Goal: Task Accomplishment & Management: Use online tool/utility

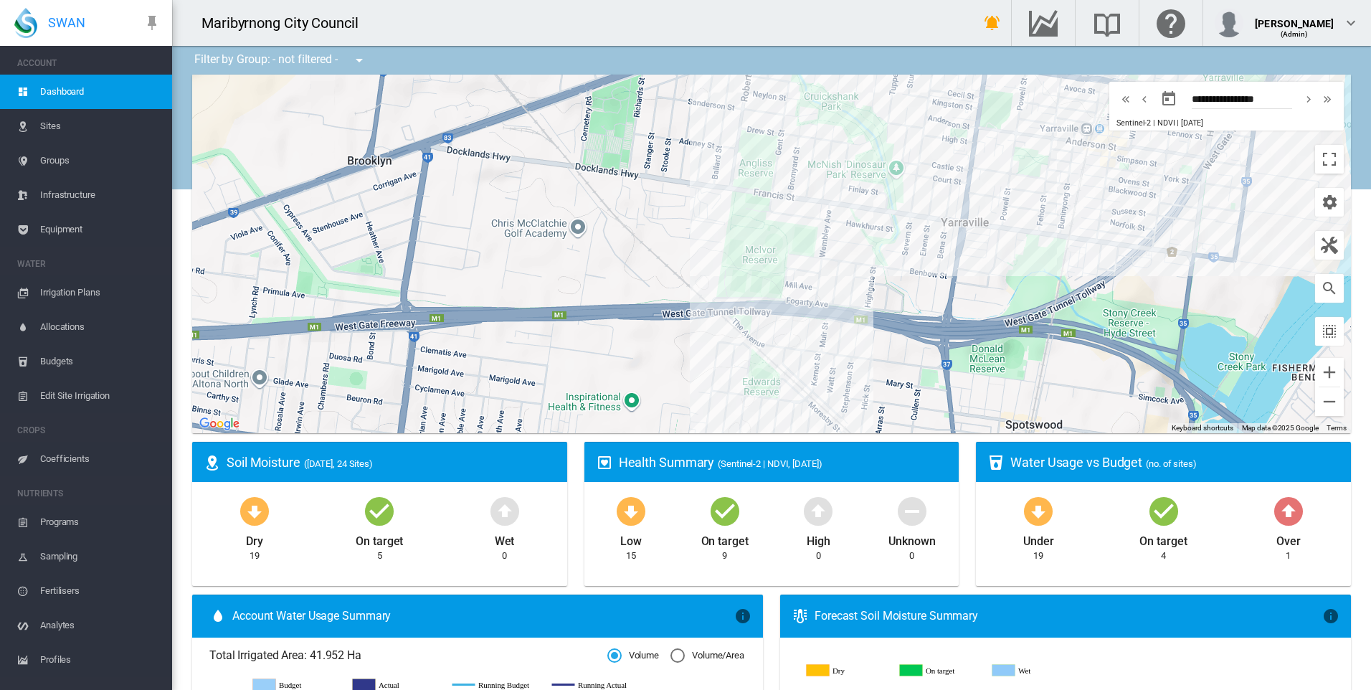
click at [54, 133] on span "Sites" at bounding box center [100, 126] width 120 height 34
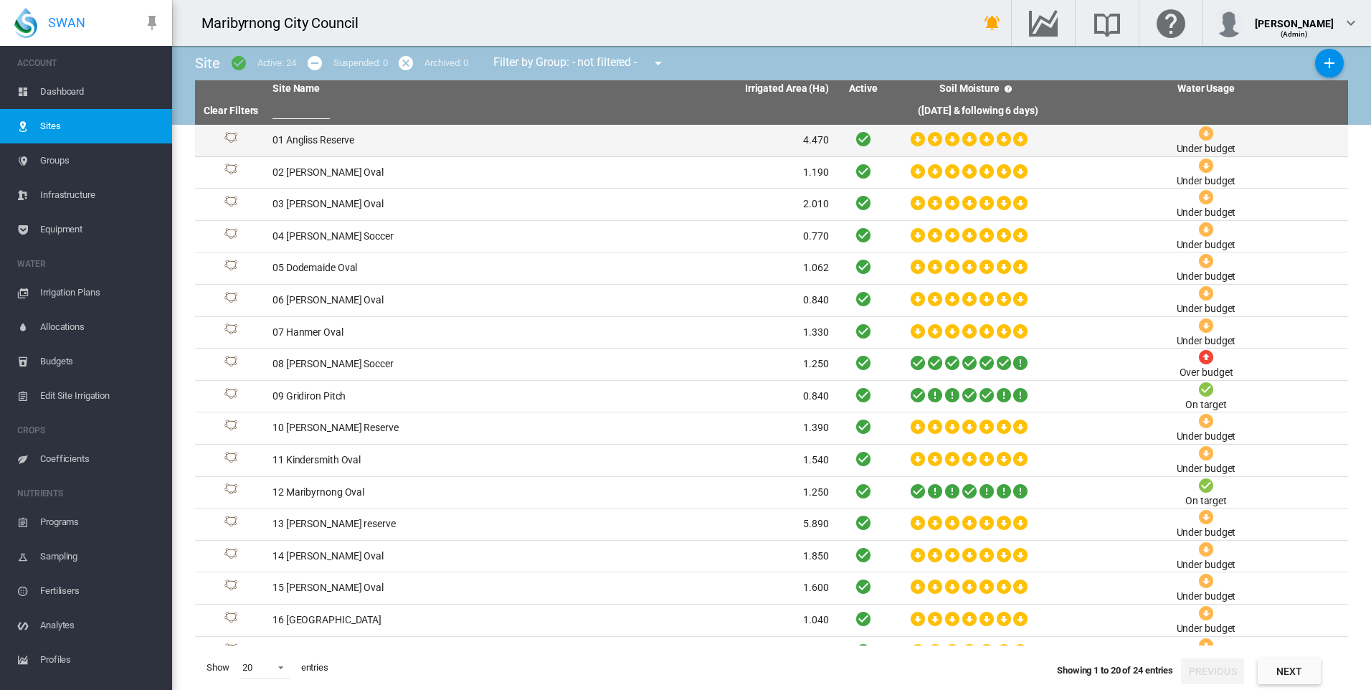
click at [317, 143] on td "01 Angliss Reserve" at bounding box center [409, 141] width 284 height 32
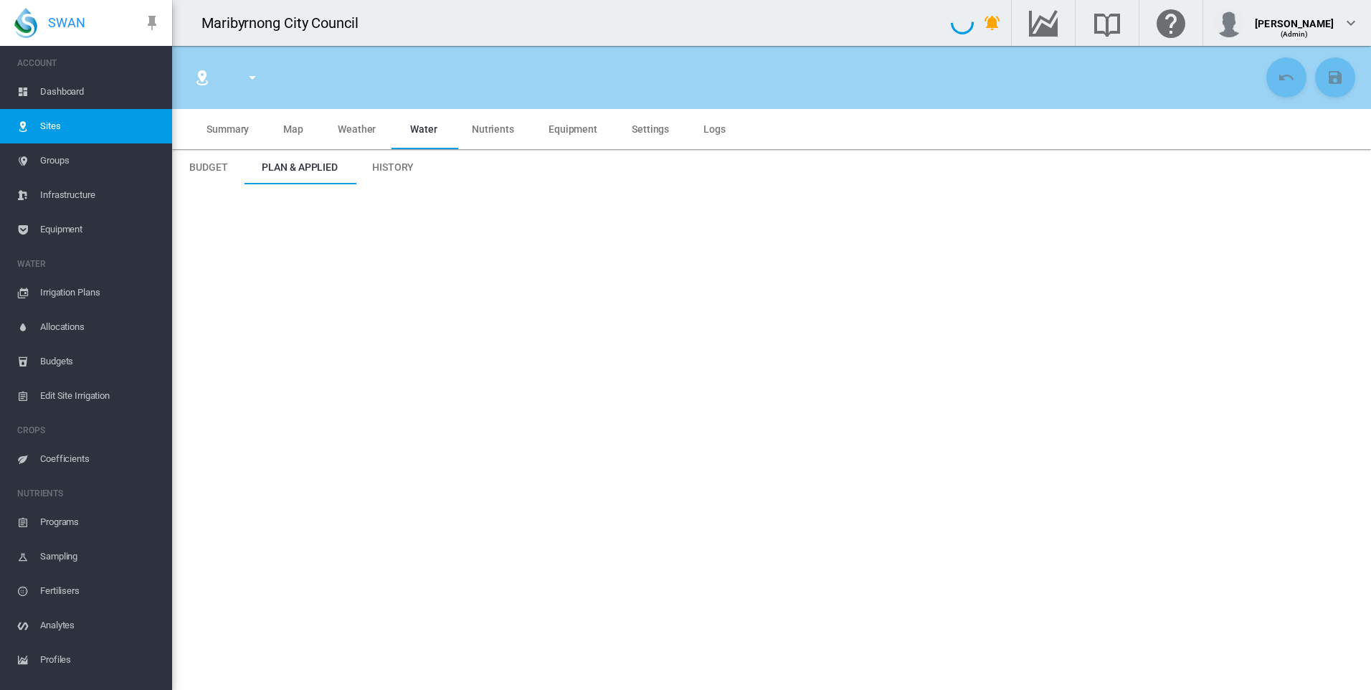
type input "**********"
type input "*********"
type input "**"
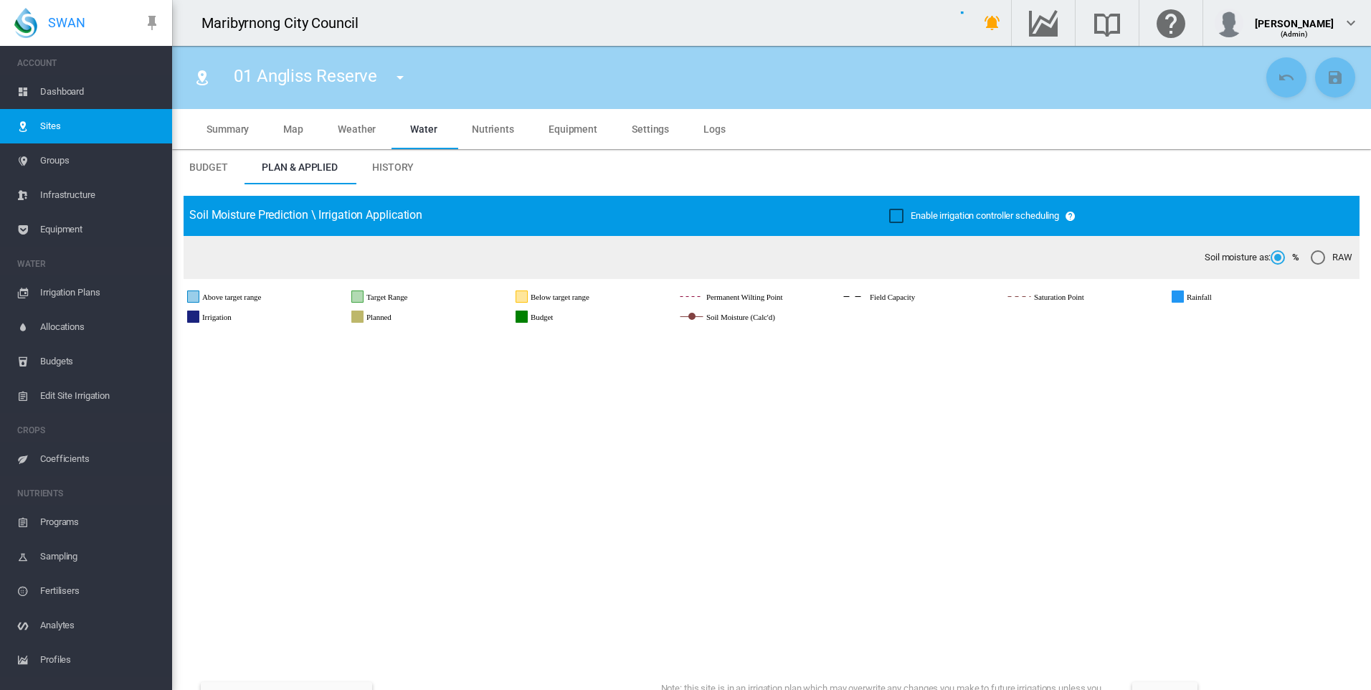
type input "****"
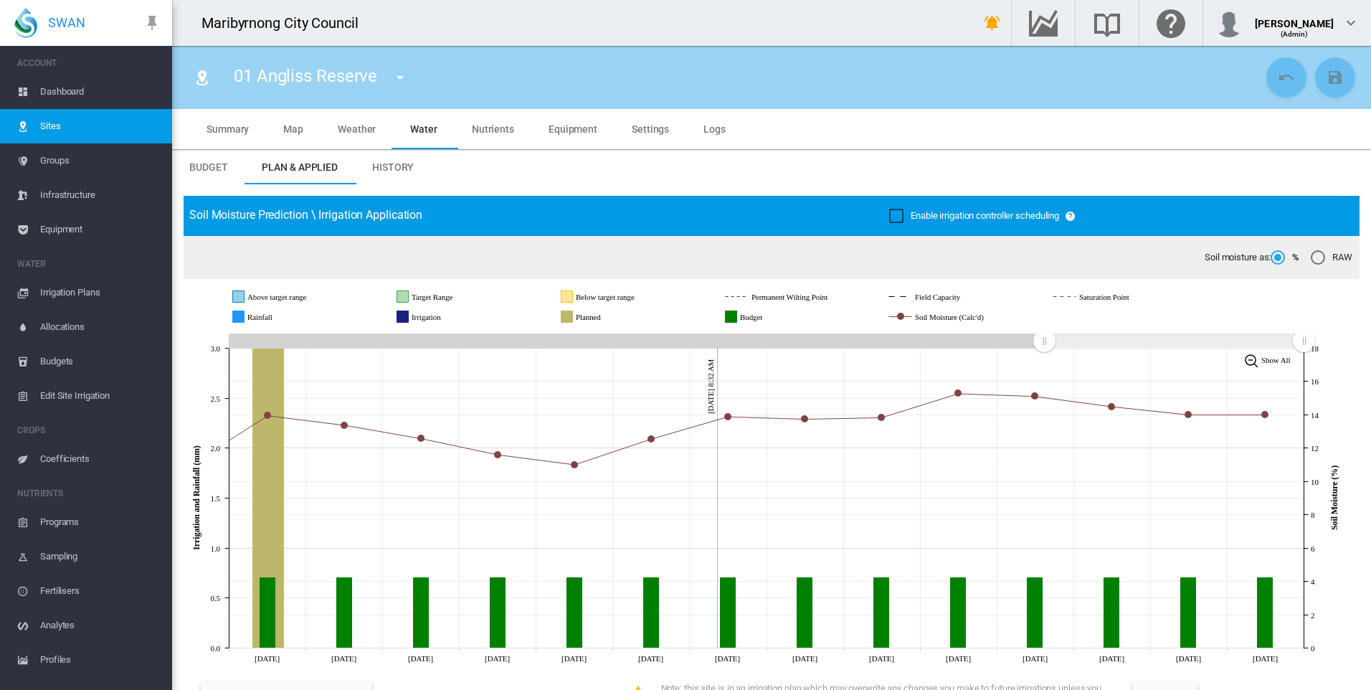
click at [896, 210] on div "Enable irrigation controller scheduling" at bounding box center [896, 216] width 14 height 14
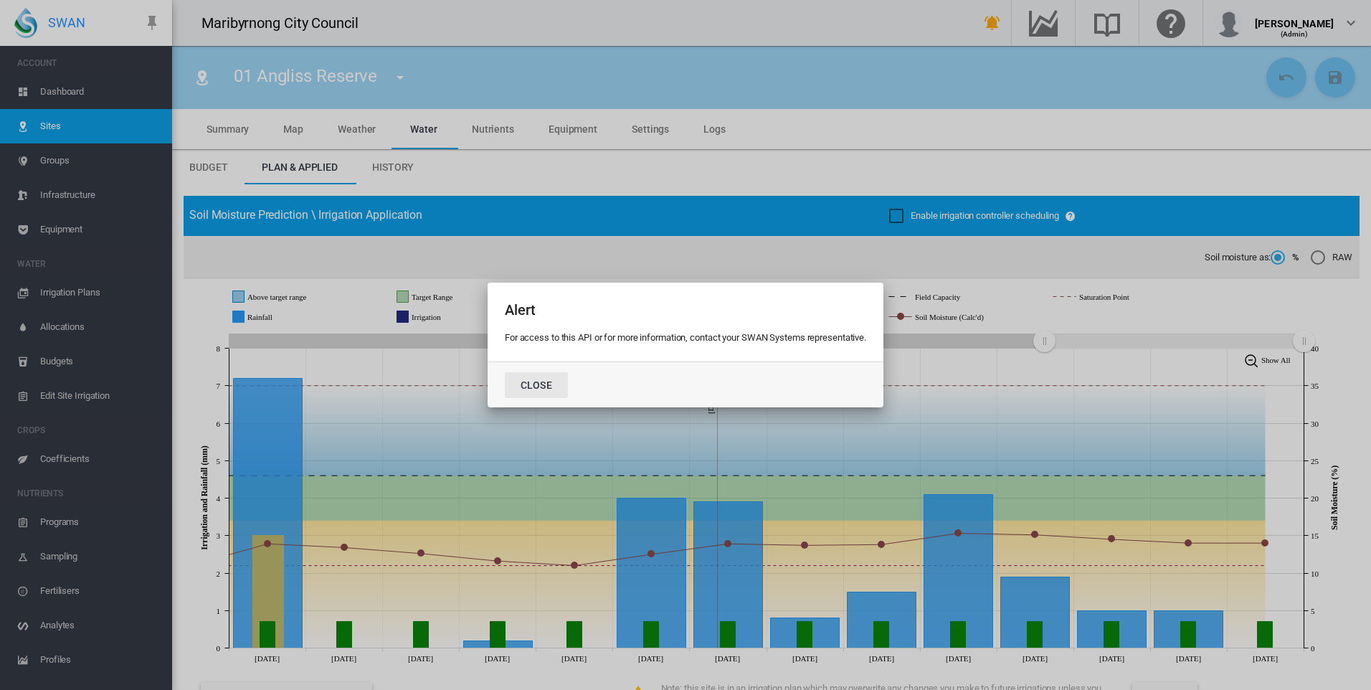
click at [528, 390] on button "Close" at bounding box center [536, 385] width 63 height 26
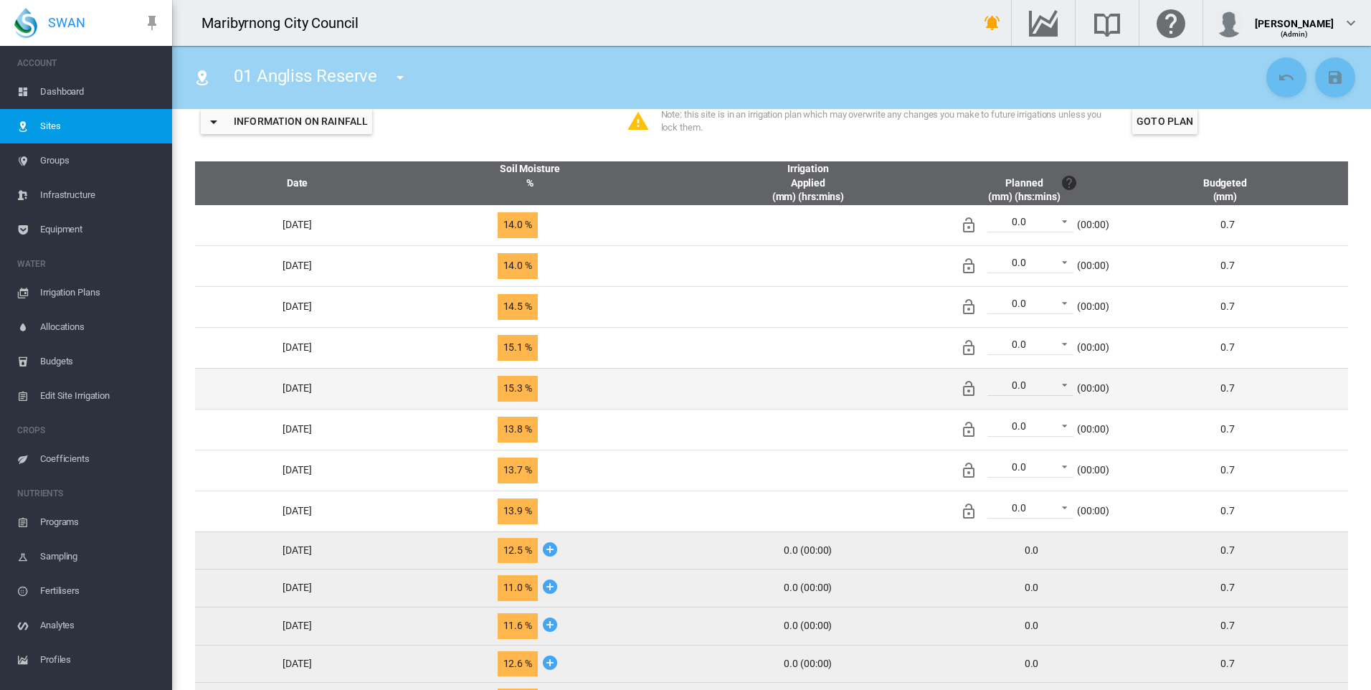
scroll to position [502, 0]
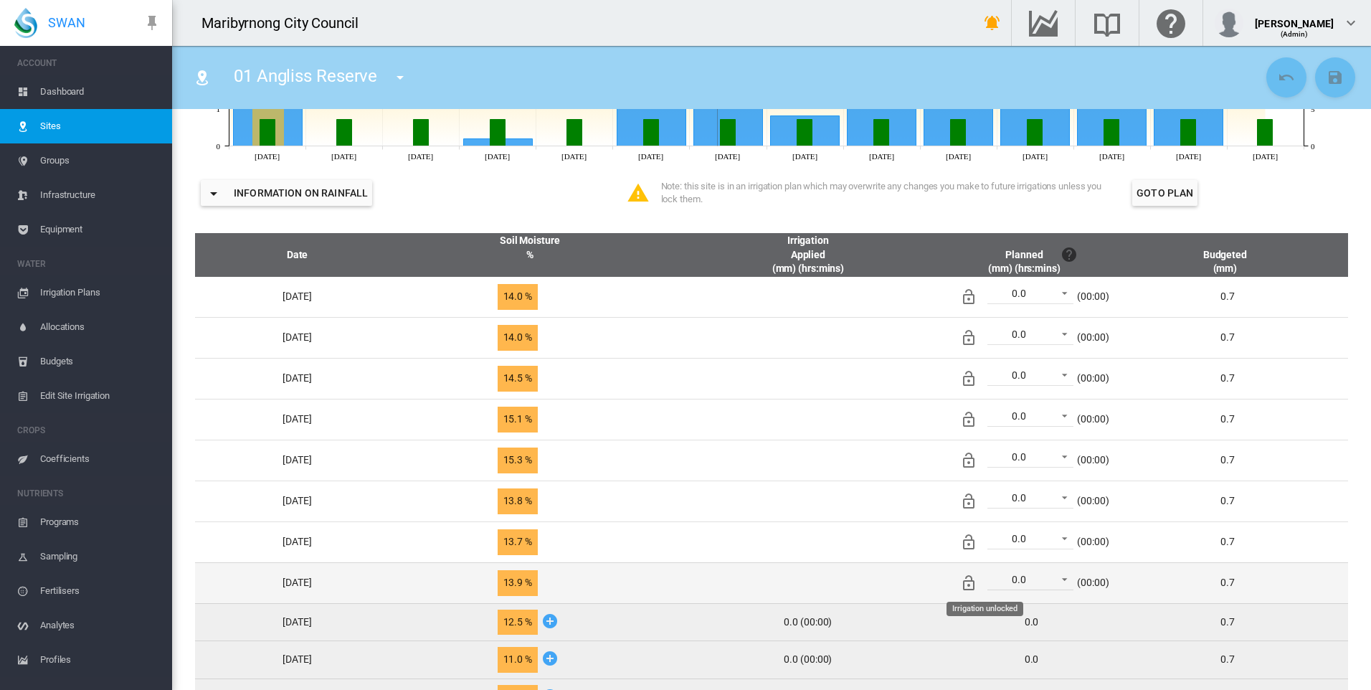
click at [977, 585] on md-icon "Irrigation unlocked" at bounding box center [968, 582] width 17 height 17
click at [977, 585] on md-icon "icon-lock" at bounding box center [968, 582] width 17 height 17
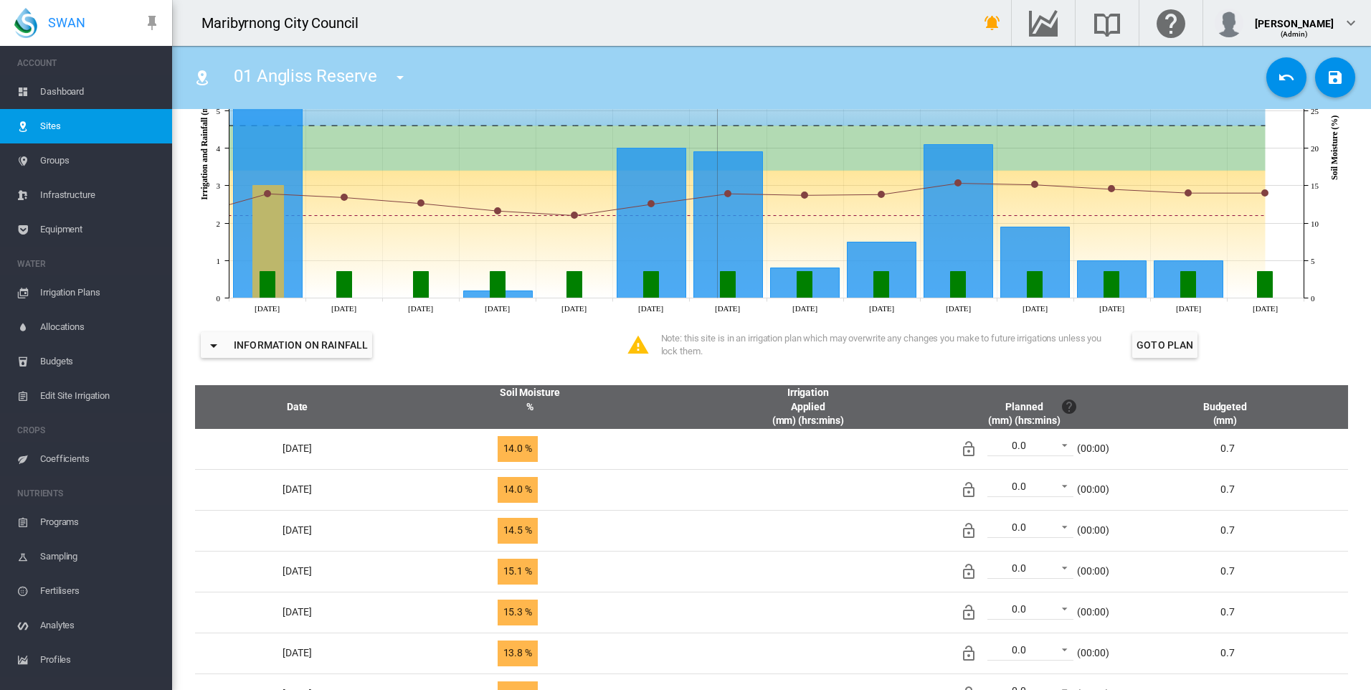
scroll to position [215, 0]
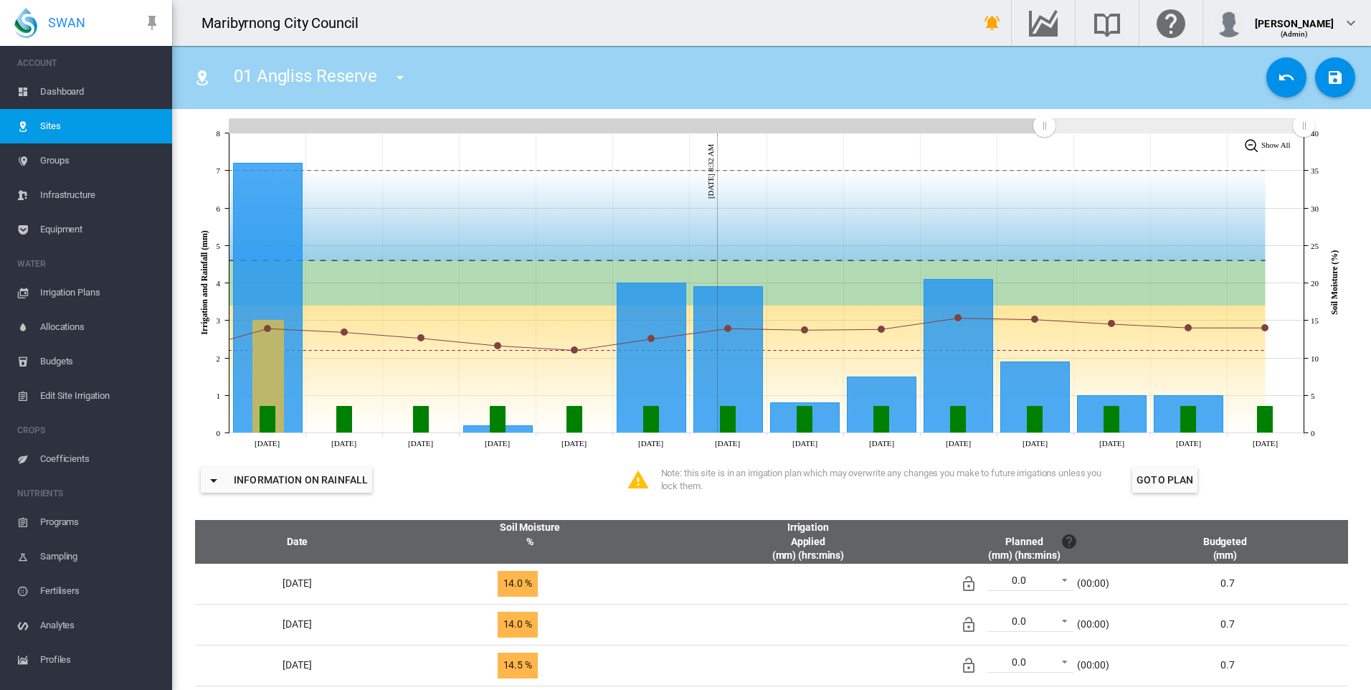
click at [87, 287] on span "Irrigation Plans" at bounding box center [100, 292] width 120 height 34
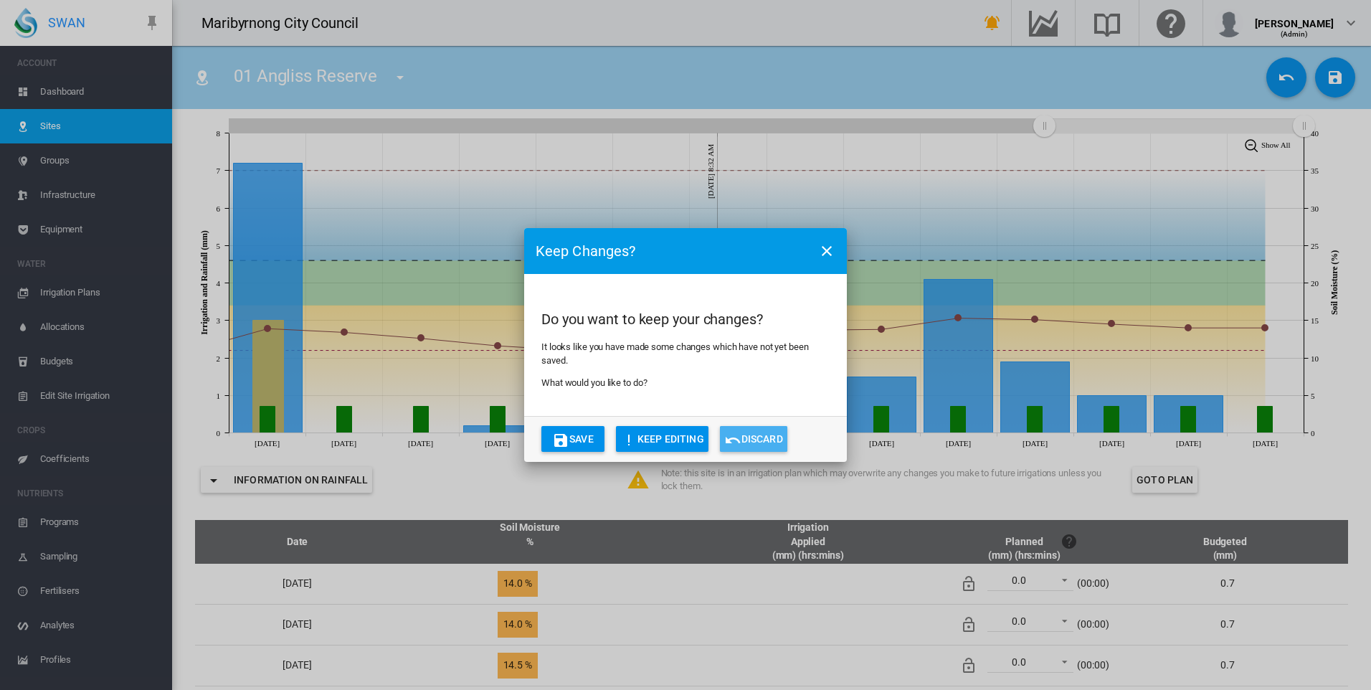
click at [746, 440] on button "Discard" at bounding box center [753, 439] width 67 height 26
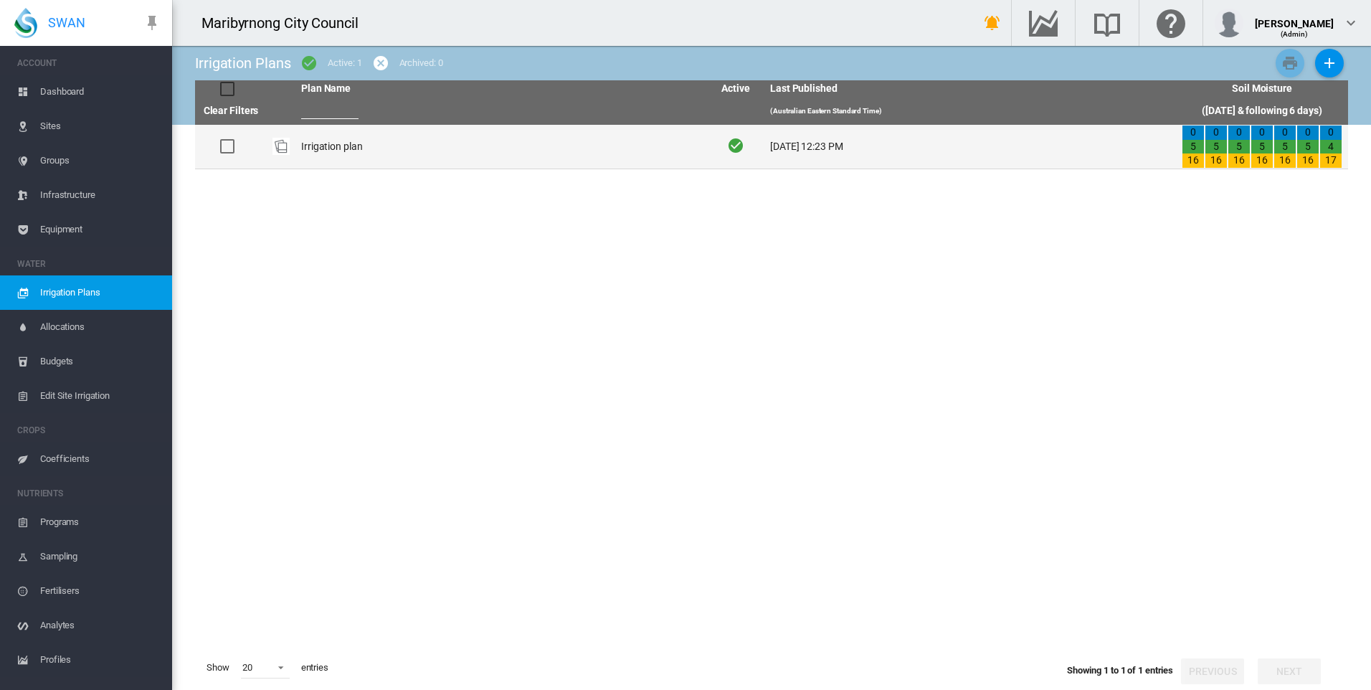
click at [351, 148] on td "Irrigation plan" at bounding box center [501, 147] width 412 height 44
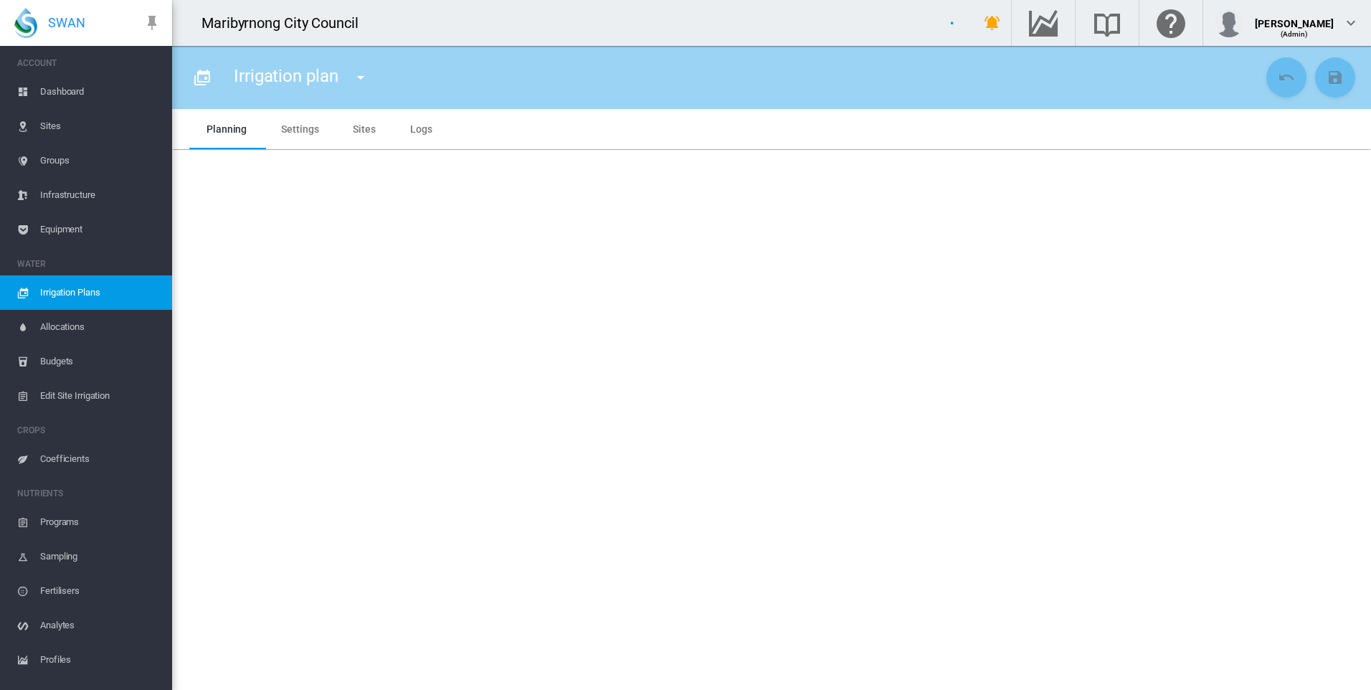
click at [352, 135] on md-tab-item "Sites" at bounding box center [364, 129] width 57 height 40
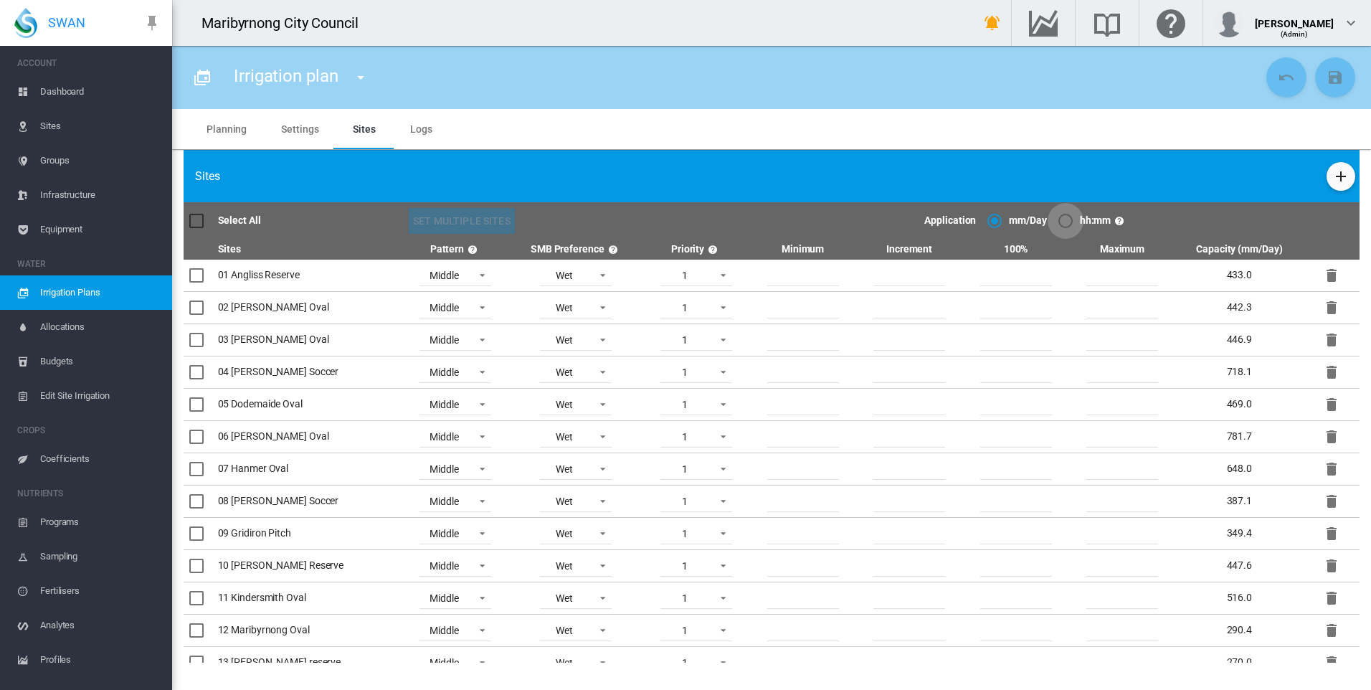
click at [1058, 219] on div "hh:mm" at bounding box center [1065, 221] width 14 height 14
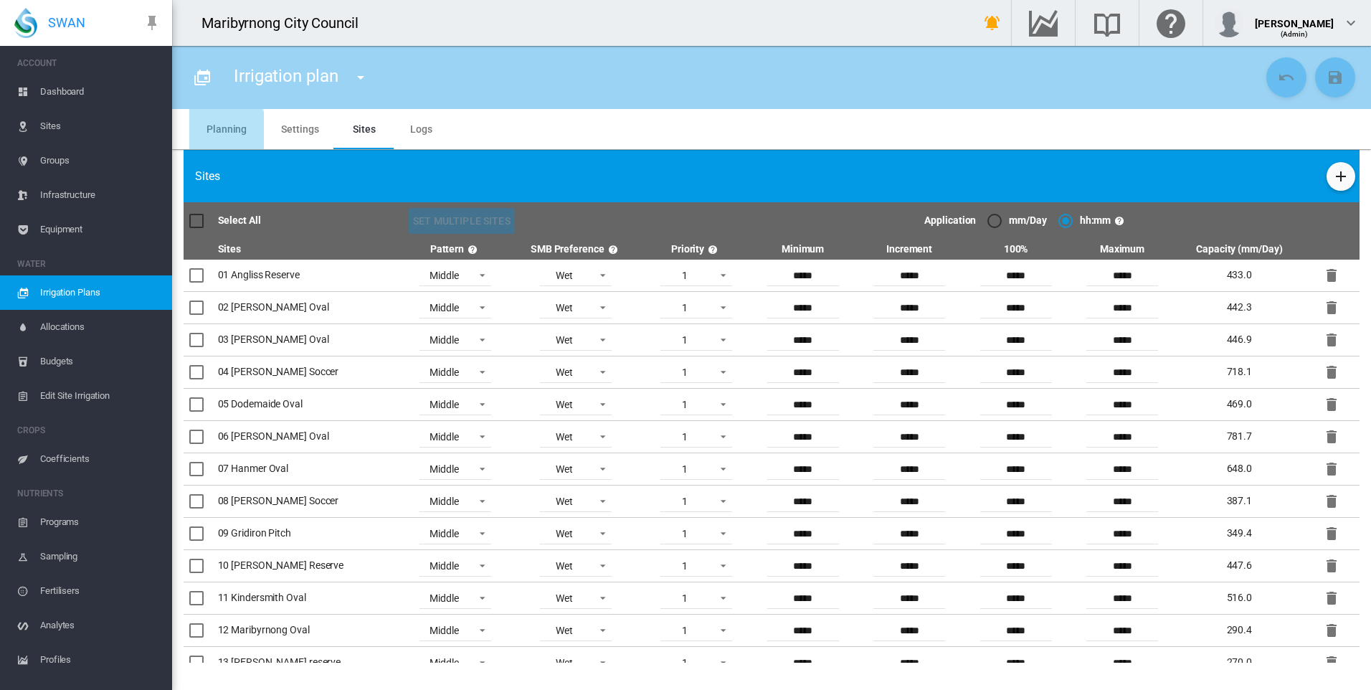
click at [223, 133] on md-tab-item "Planning" at bounding box center [226, 129] width 75 height 40
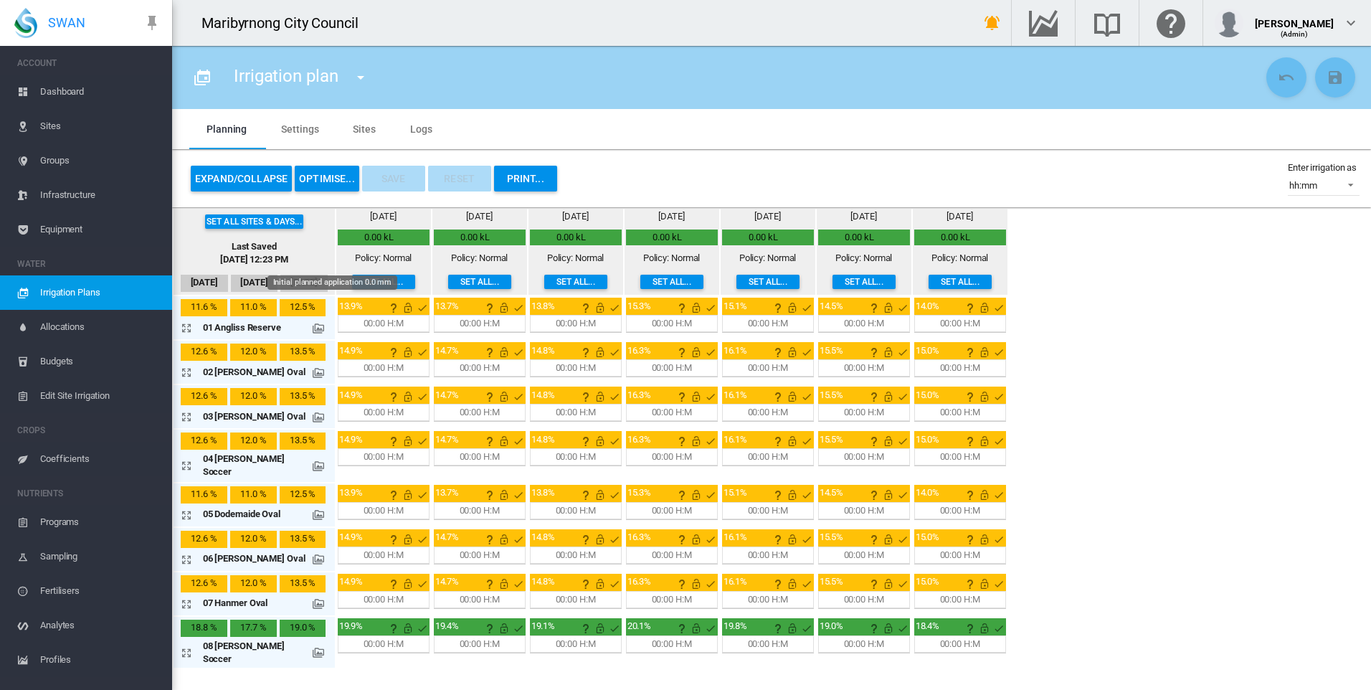
click at [339, 305] on div "13.9%" at bounding box center [355, 306] width 32 height 13
click at [374, 278] on button "Set all..." at bounding box center [383, 282] width 63 height 14
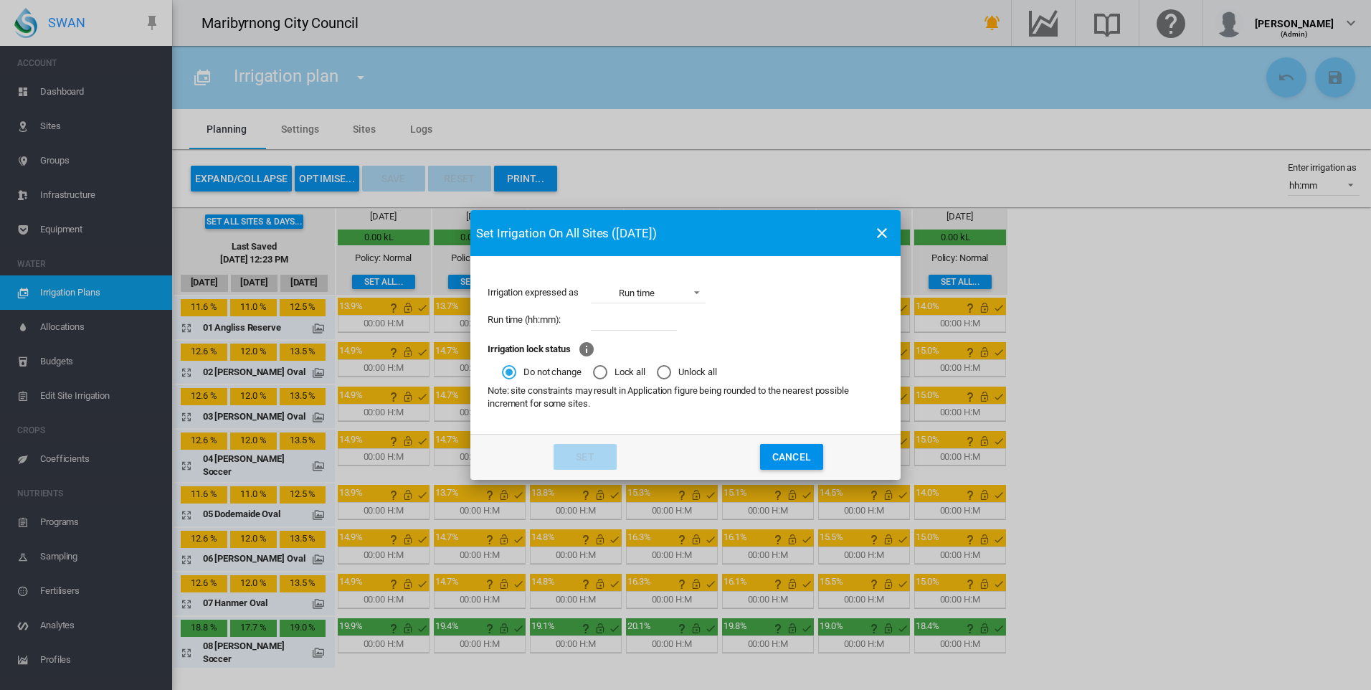
click at [693, 296] on span "Irrigation expressed ..." at bounding box center [692, 291] width 17 height 13
click at [665, 265] on md-option "Application" at bounding box center [650, 259] width 138 height 34
click at [678, 286] on md-select-value "Application" at bounding box center [648, 293] width 115 height 22
click at [665, 328] on md-option "Run time" at bounding box center [650, 327] width 138 height 34
click at [812, 330] on div "Run time (hh:mm):" at bounding box center [686, 319] width 396 height 27
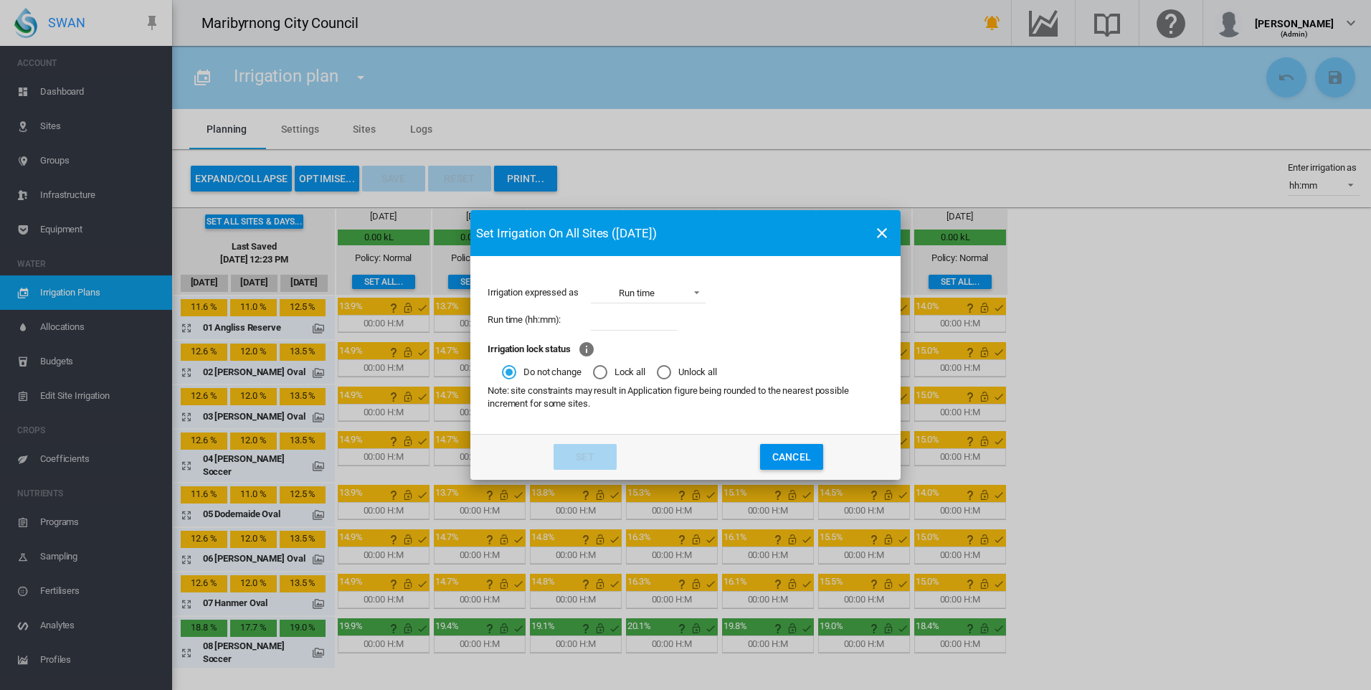
click at [885, 236] on md-icon "icon-close" at bounding box center [881, 232] width 17 height 17
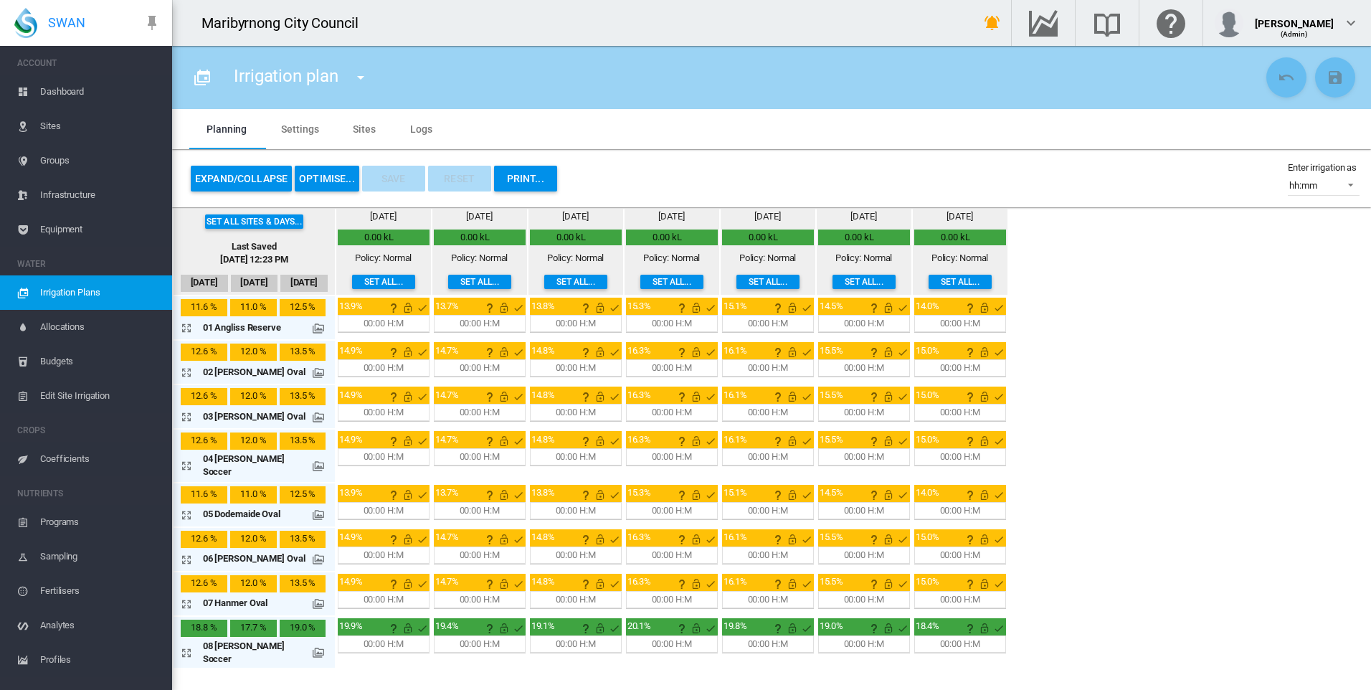
click at [338, 170] on button "OPTIMISE..." at bounding box center [327, 179] width 65 height 26
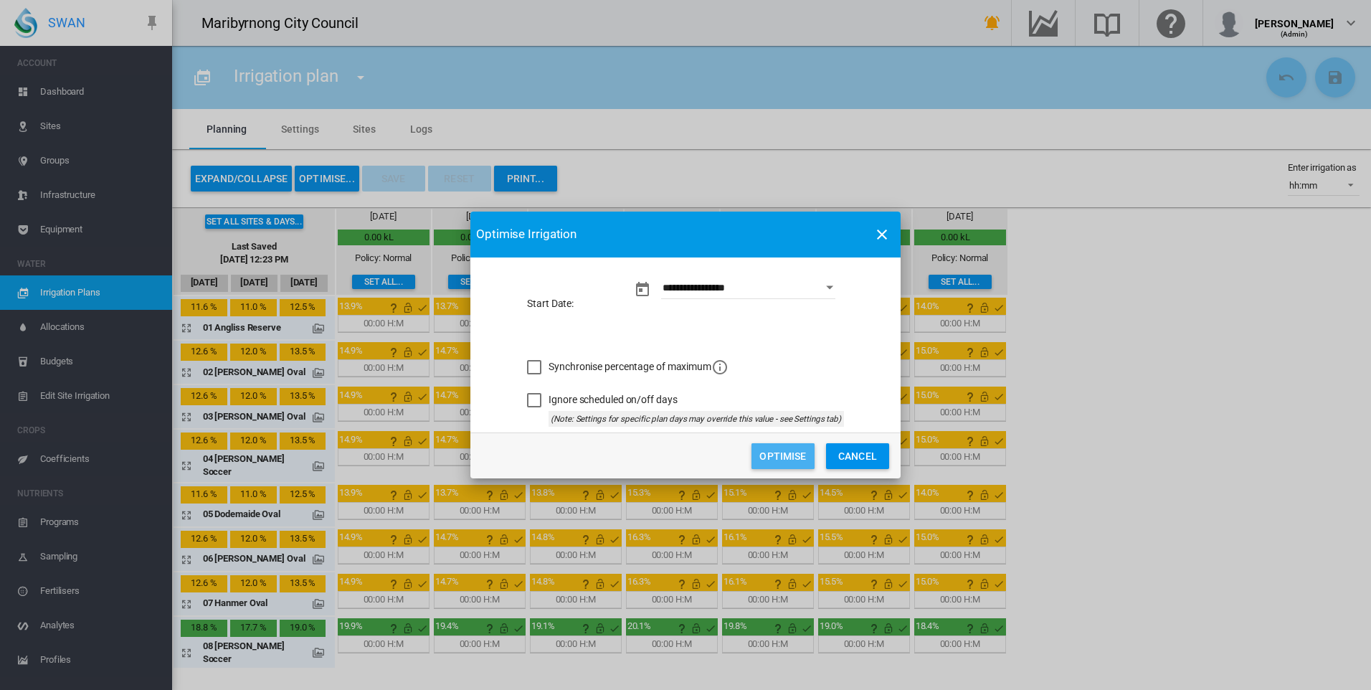
click at [786, 461] on button "Optimise" at bounding box center [782, 456] width 63 height 26
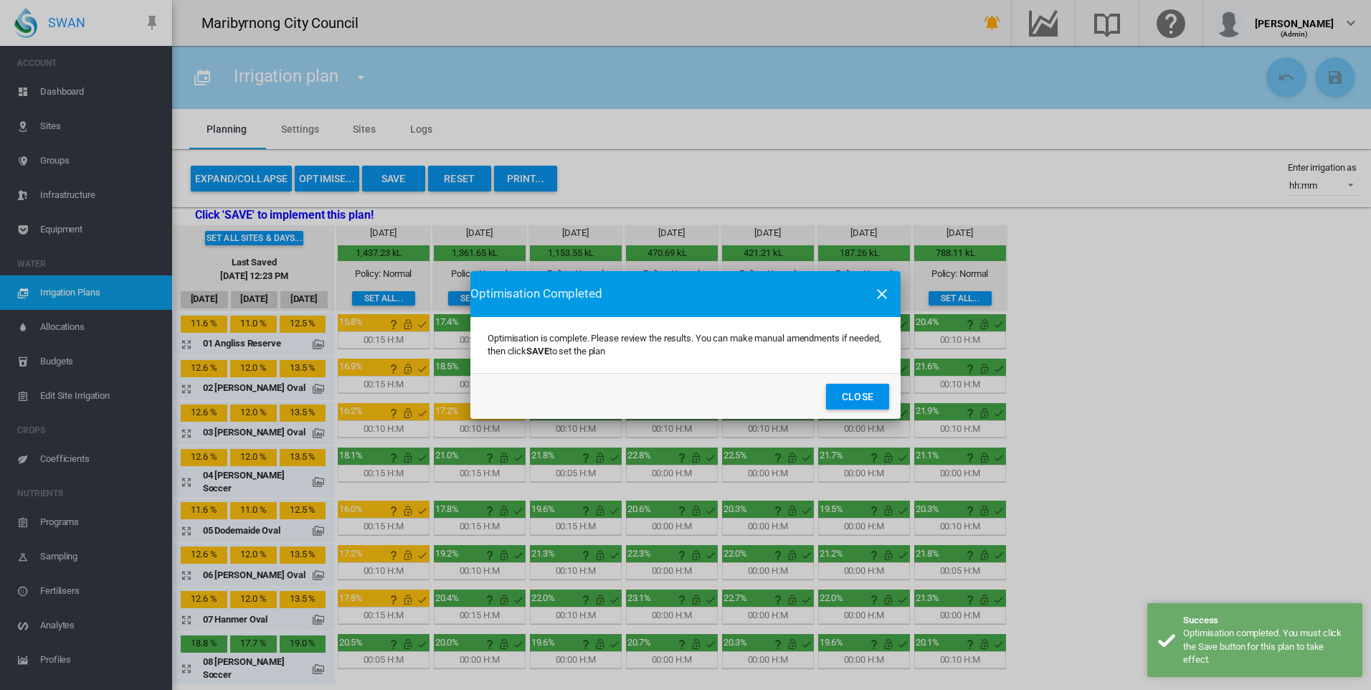
click at [848, 403] on button "Close" at bounding box center [857, 397] width 63 height 26
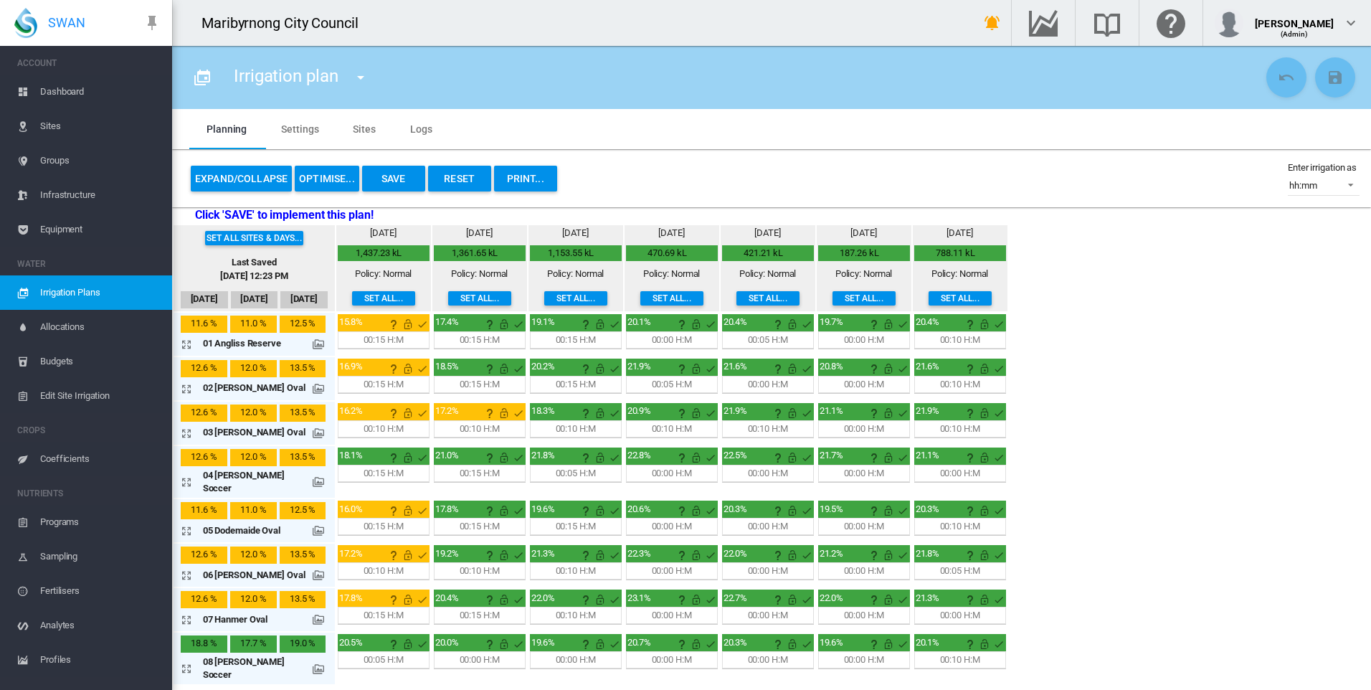
click at [98, 285] on span "Irrigation Plans" at bounding box center [100, 292] width 120 height 34
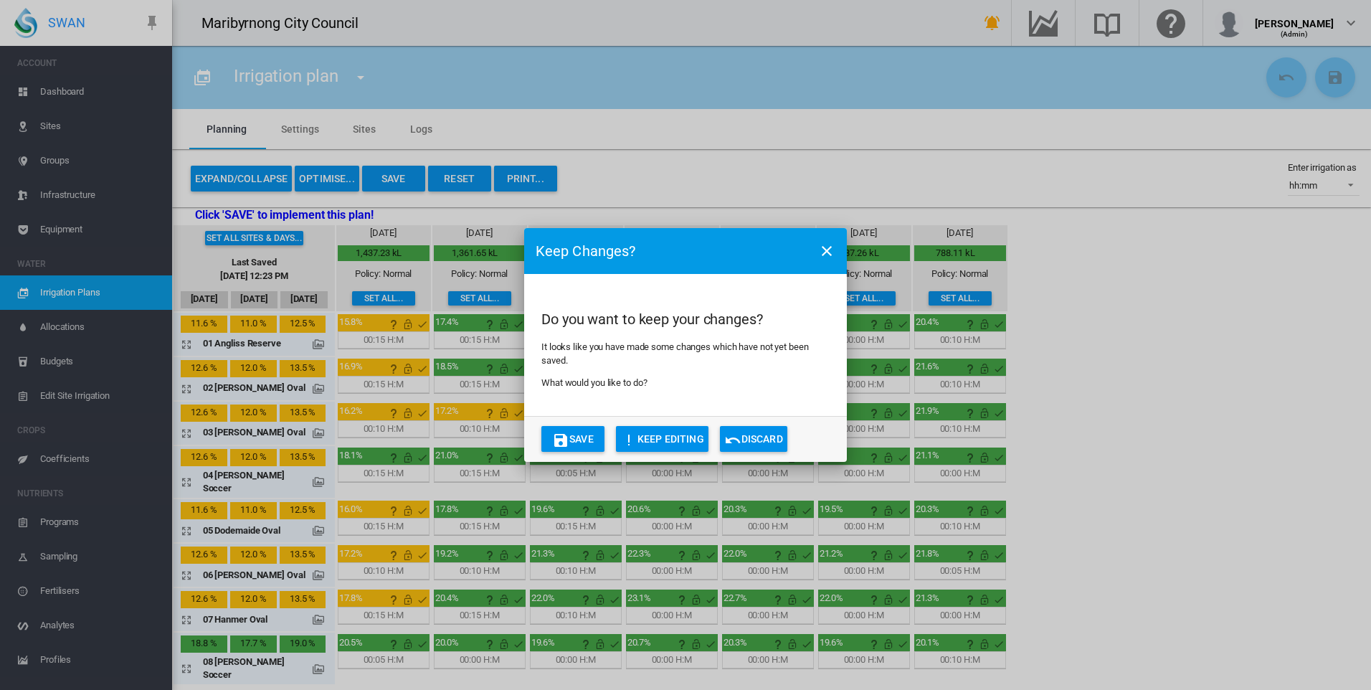
click at [753, 434] on button "Discard" at bounding box center [753, 439] width 67 height 26
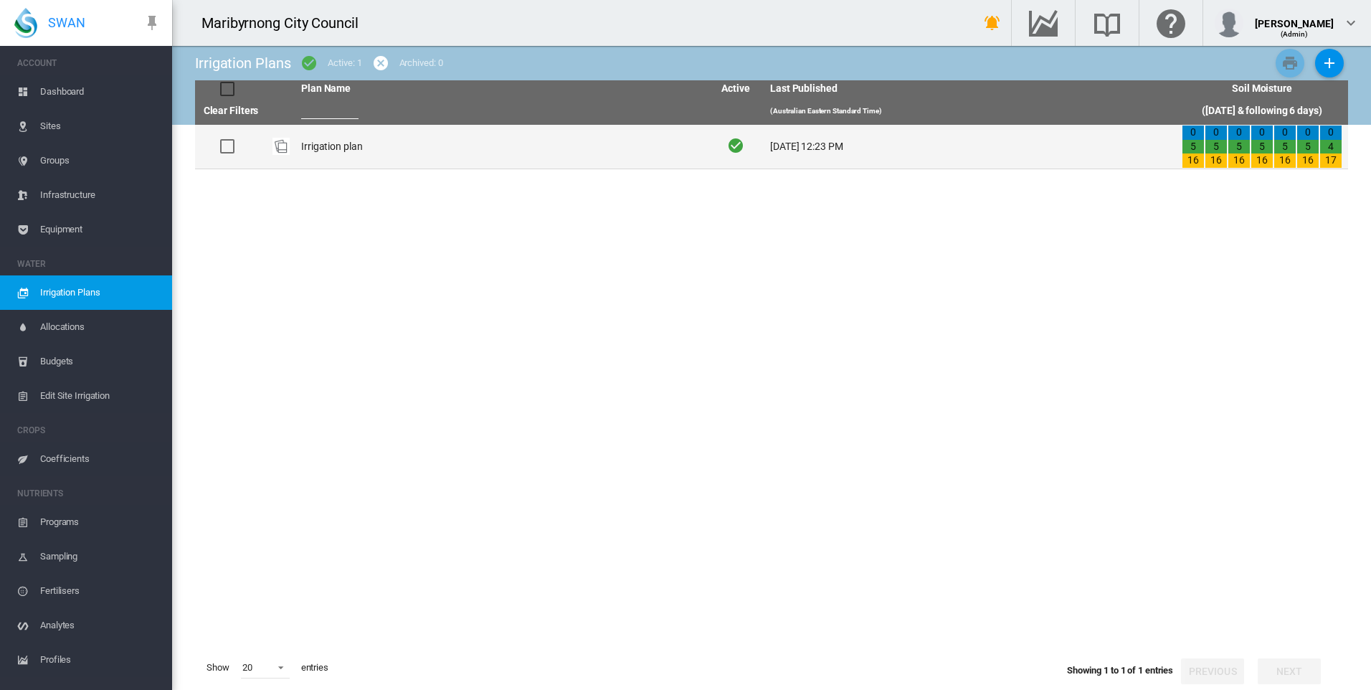
click at [323, 155] on td "Irrigation plan" at bounding box center [501, 147] width 412 height 44
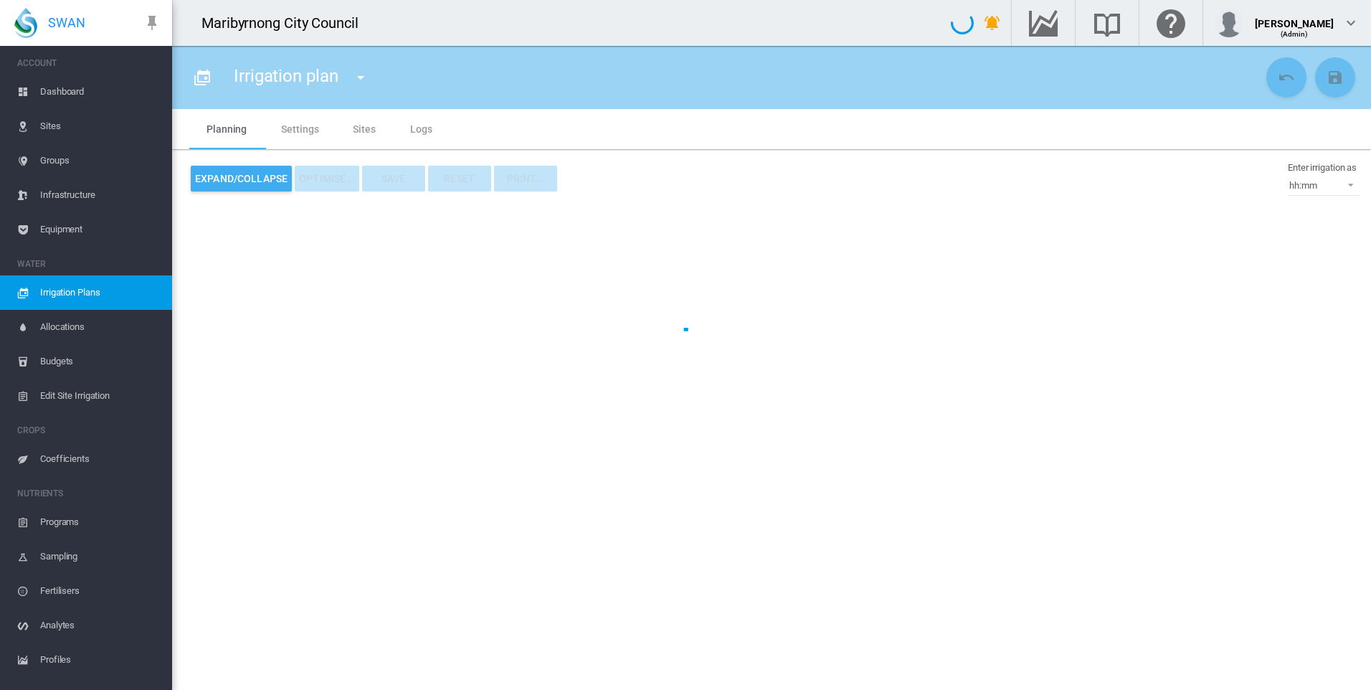
type input "**********"
type input "*"
type input "*********"
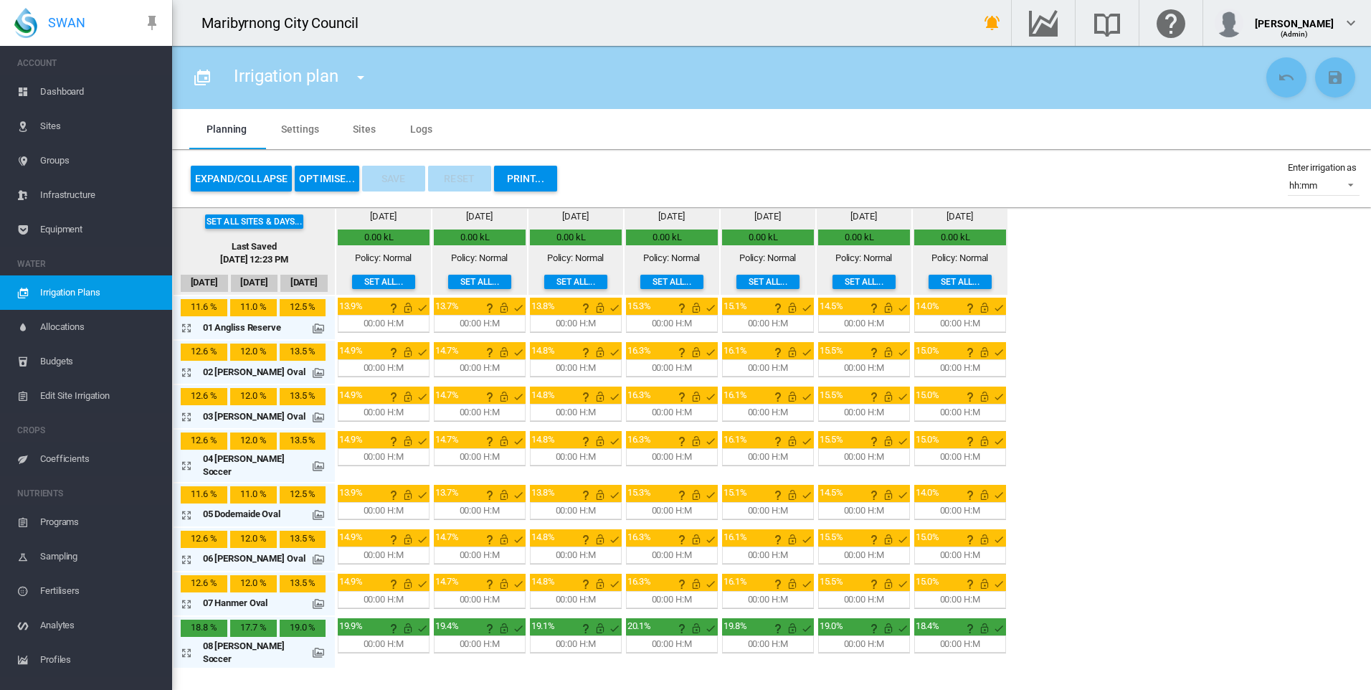
click at [332, 172] on button "OPTIMISE..." at bounding box center [327, 179] width 65 height 26
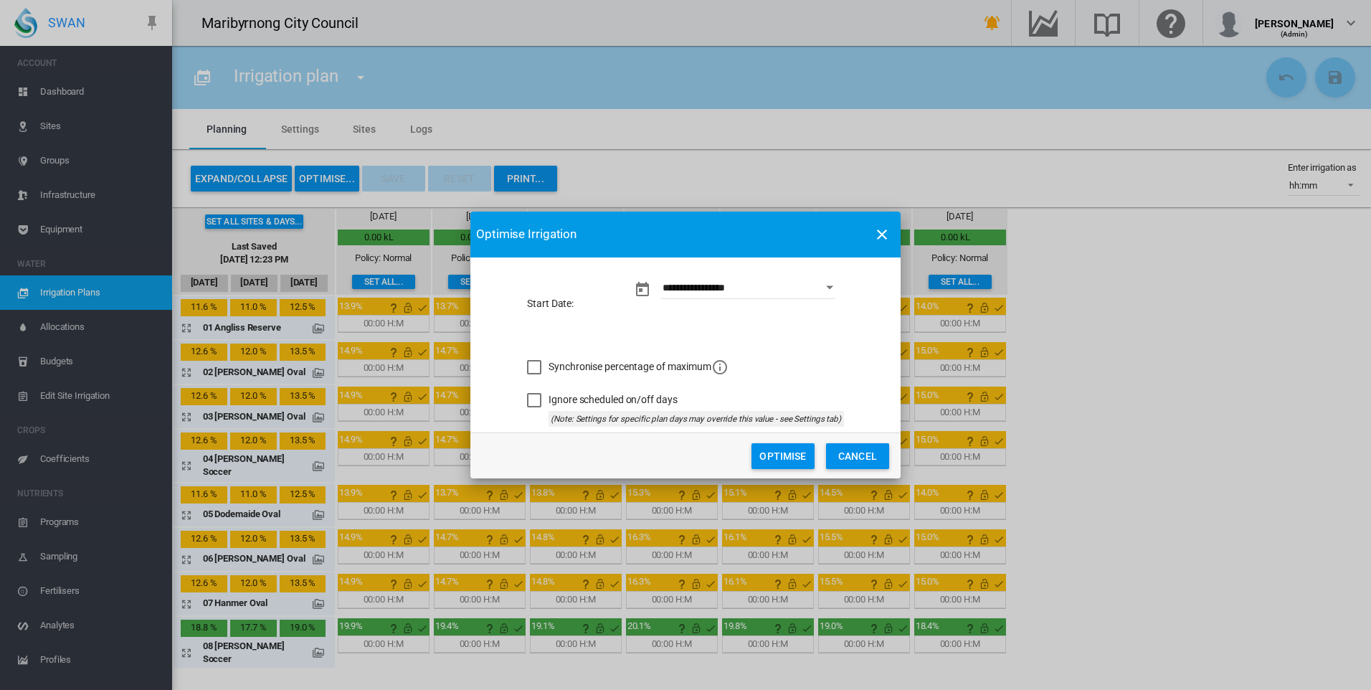
click at [784, 462] on button "Optimise" at bounding box center [782, 456] width 63 height 26
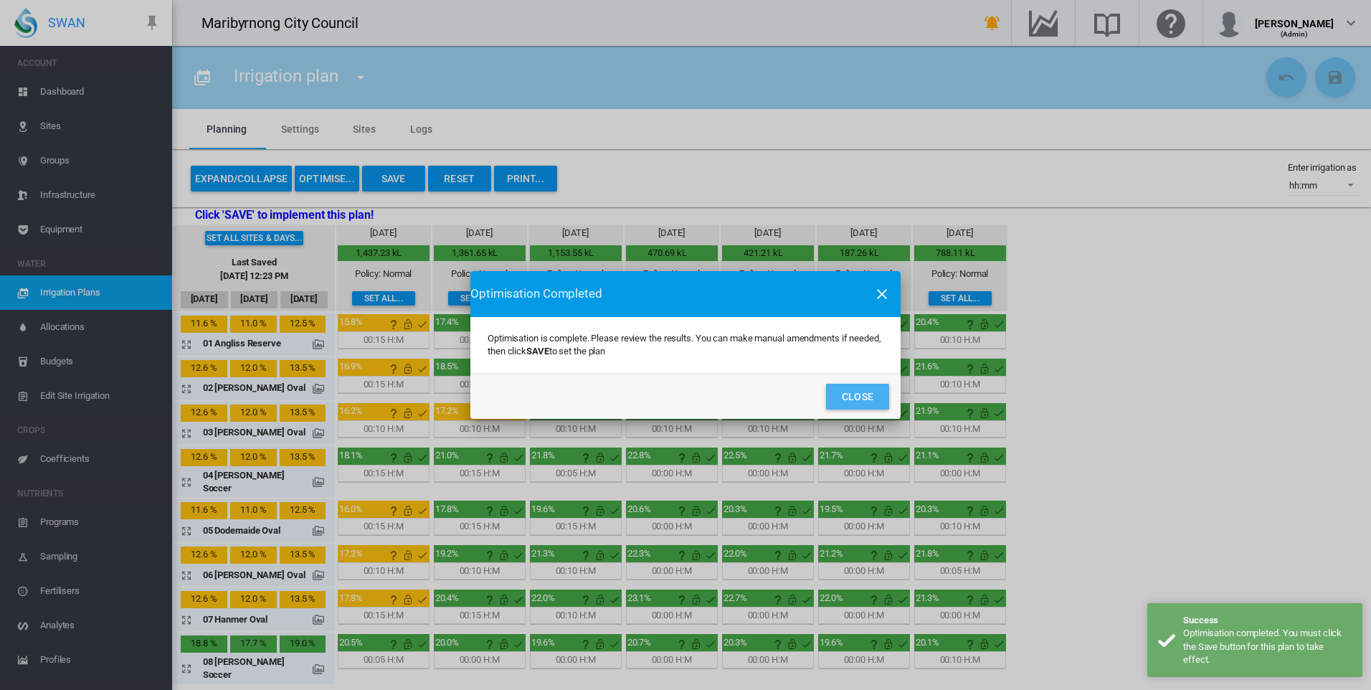
click at [862, 396] on button "Close" at bounding box center [857, 397] width 63 height 26
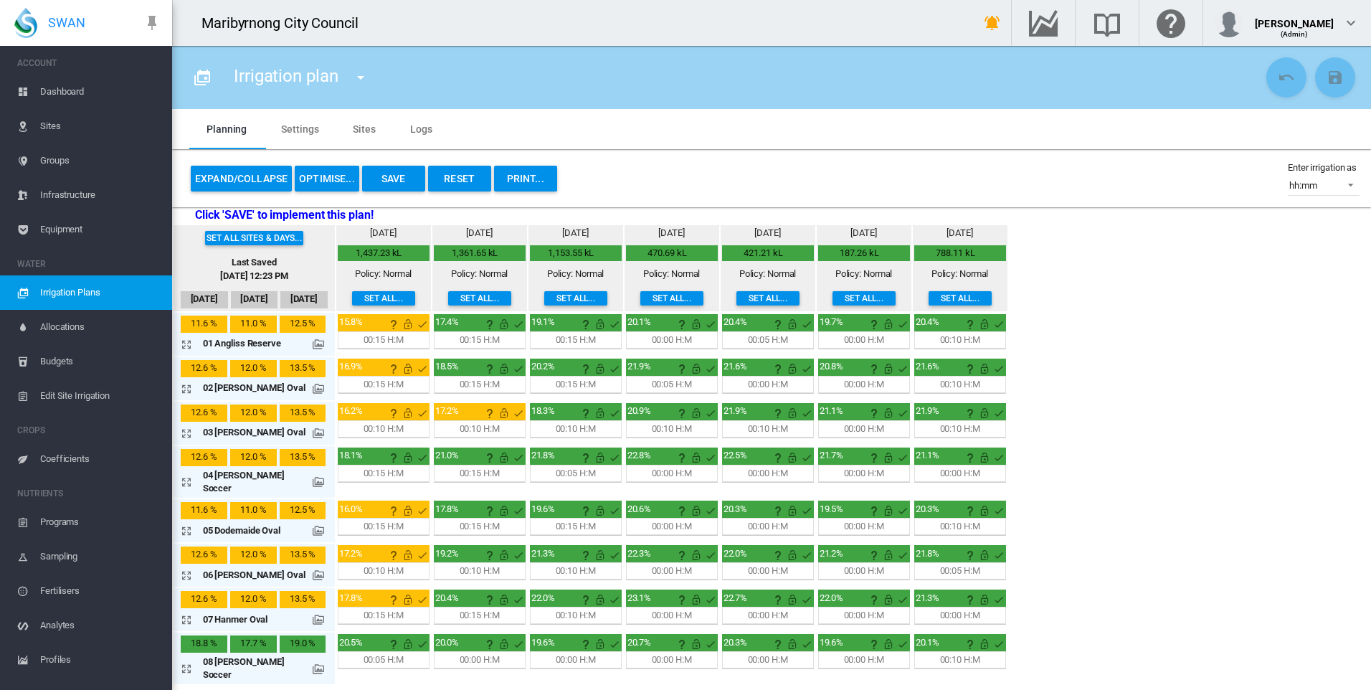
click at [1130, 492] on div "Set all sites & days... Last Saved Sep 18, 2025, 12:23 PM Sep 19 Sep 20 Sep 21 …" at bounding box center [771, 454] width 1199 height 460
